Goal: Check status: Check status

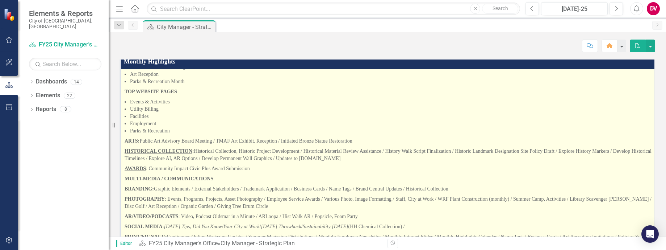
scroll to position [109, 0]
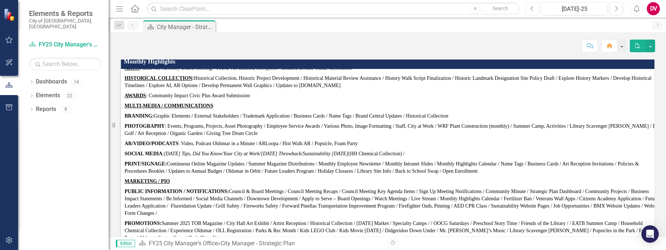
click at [529, 8] on button "Previous" at bounding box center [532, 8] width 13 height 13
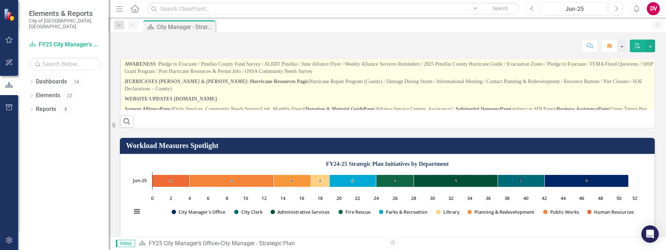
scroll to position [168, 0]
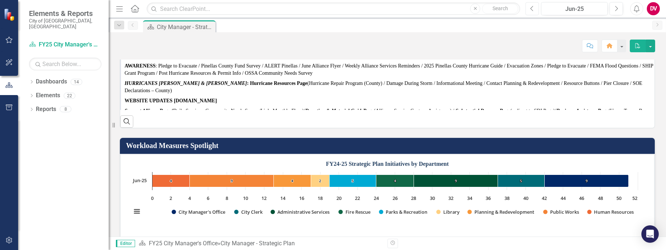
click at [532, 9] on icon "Previous" at bounding box center [532, 8] width 4 height 7
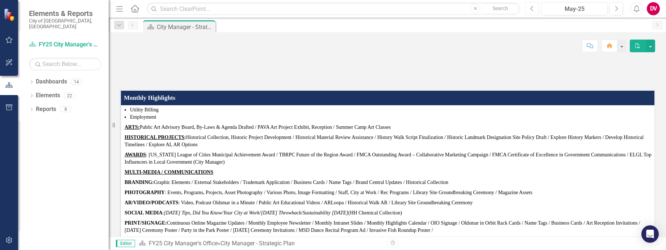
scroll to position [109, 0]
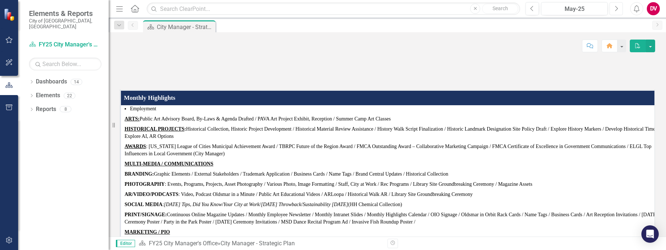
click at [618, 11] on button "Next" at bounding box center [616, 8] width 13 height 13
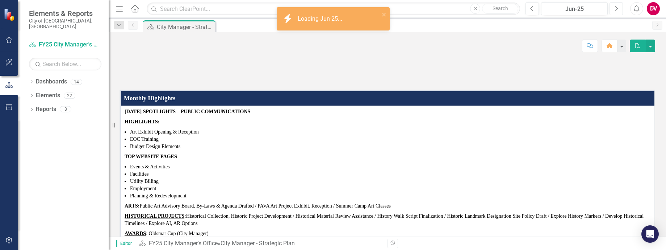
click at [618, 9] on button "Next" at bounding box center [616, 8] width 13 height 13
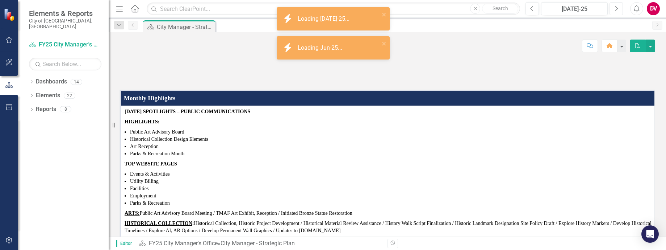
click at [618, 9] on icon "Next" at bounding box center [616, 8] width 4 height 7
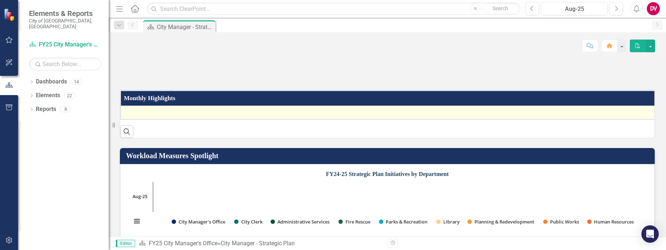
click at [352, 117] on div at bounding box center [390, 112] width 530 height 9
